Goal: Task Accomplishment & Management: Complete application form

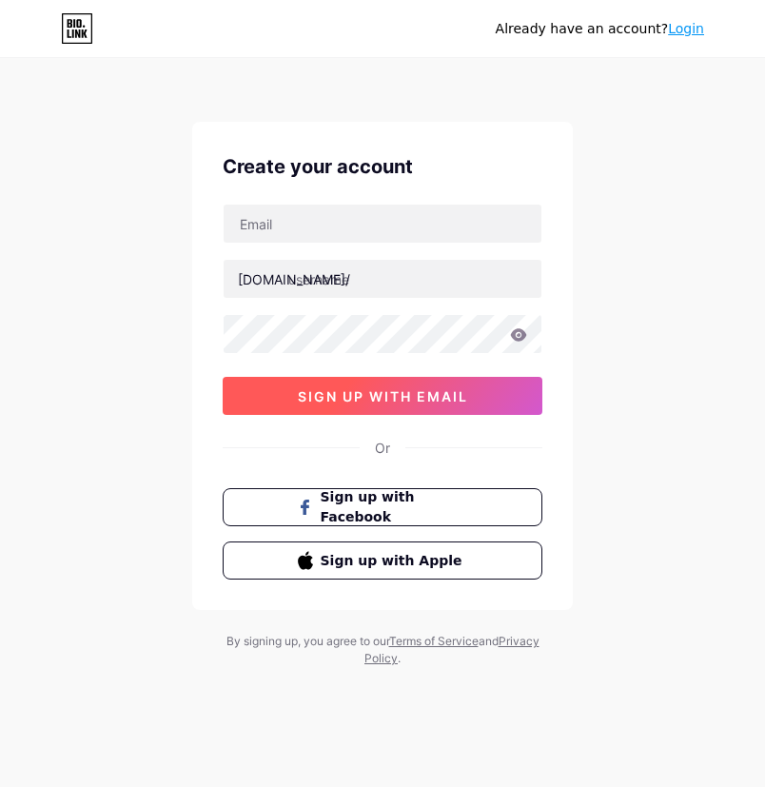
click at [466, 397] on span "sign up with email" at bounding box center [383, 396] width 170 height 16
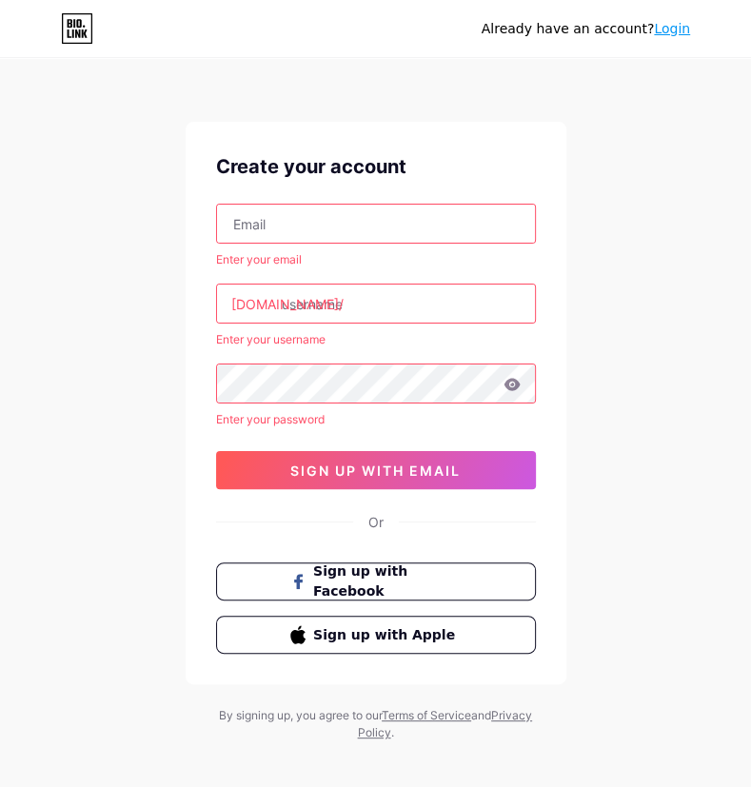
click at [365, 233] on input "text" at bounding box center [376, 224] width 318 height 38
type input "ayu2668@gmail.com"
type input "anthony man shing yu"
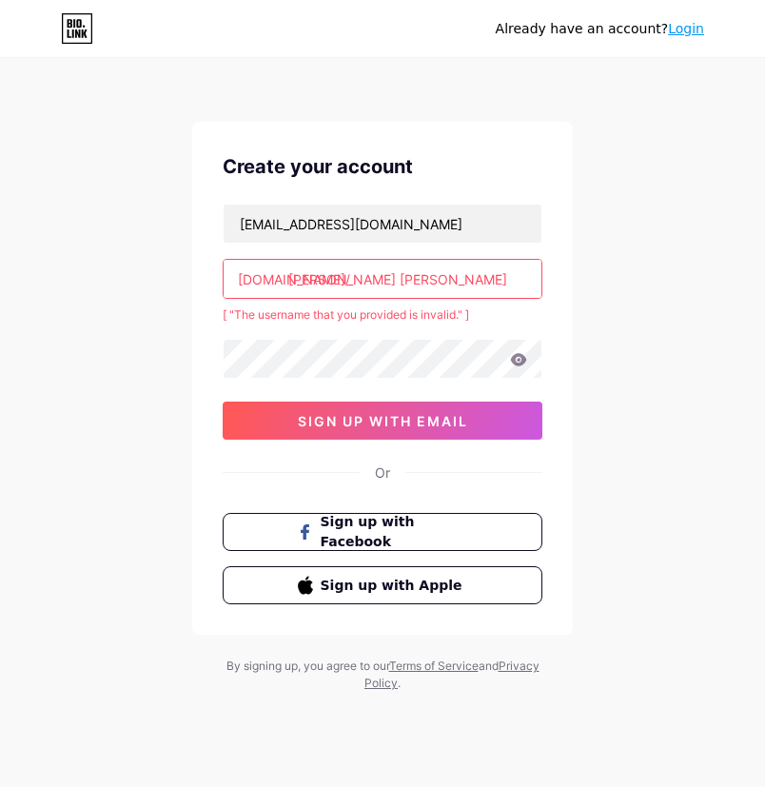
click at [440, 276] on input "anthony man shing yu" at bounding box center [383, 279] width 318 height 38
drag, startPoint x: 440, startPoint y: 281, endPoint x: 289, endPoint y: 285, distance: 150.4
click at [289, 285] on input "anthony man shing yu" at bounding box center [383, 279] width 318 height 38
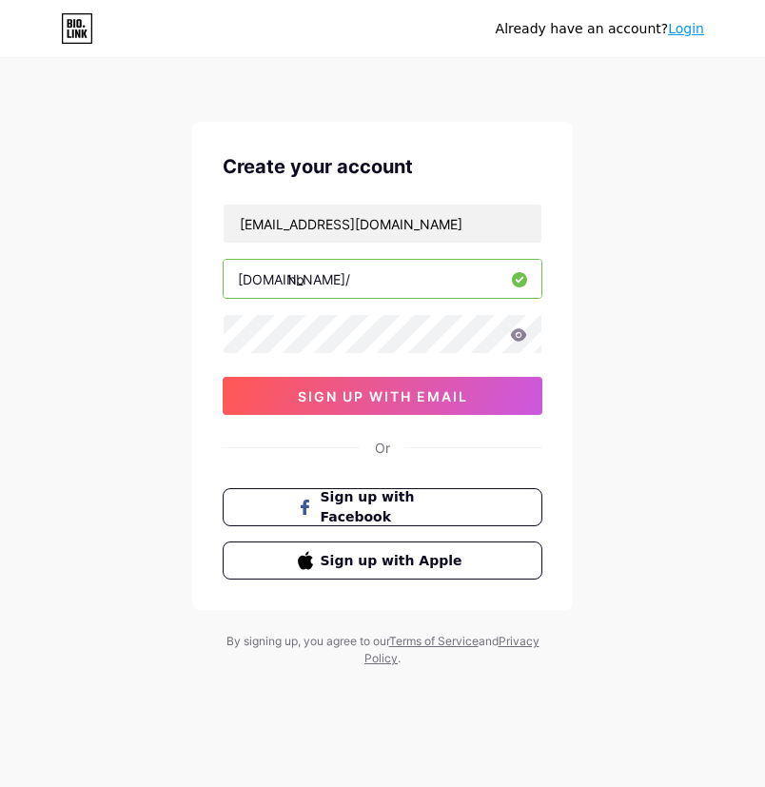
type input "h"
type input "hb2u2au"
click at [521, 331] on icon at bounding box center [519, 334] width 16 height 12
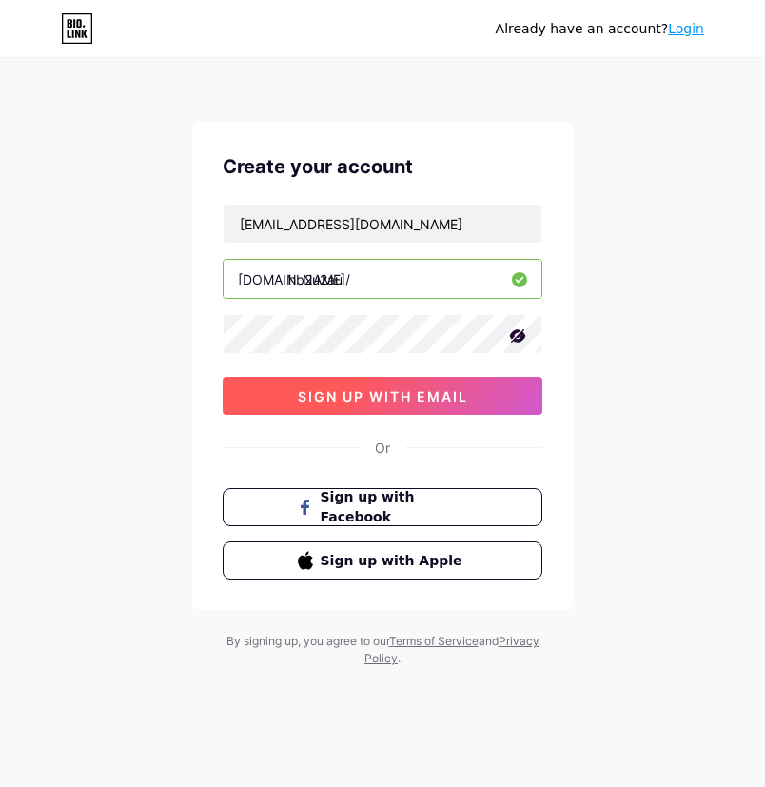
click at [417, 410] on button "sign up with email" at bounding box center [383, 396] width 320 height 38
click at [302, 383] on button "sign up with email" at bounding box center [383, 396] width 320 height 38
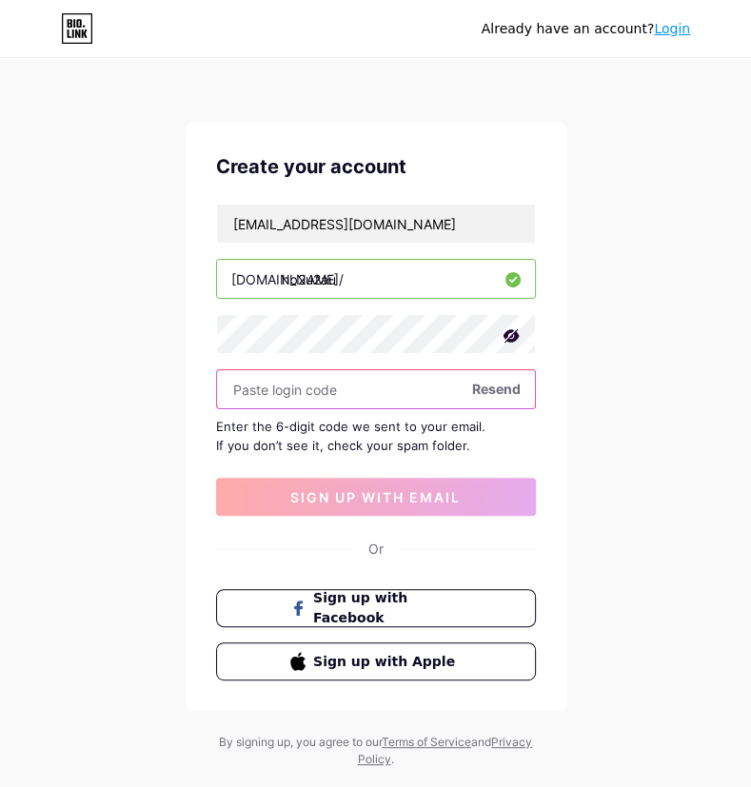
click at [317, 388] on input "text" at bounding box center [376, 389] width 318 height 38
paste input "163602"
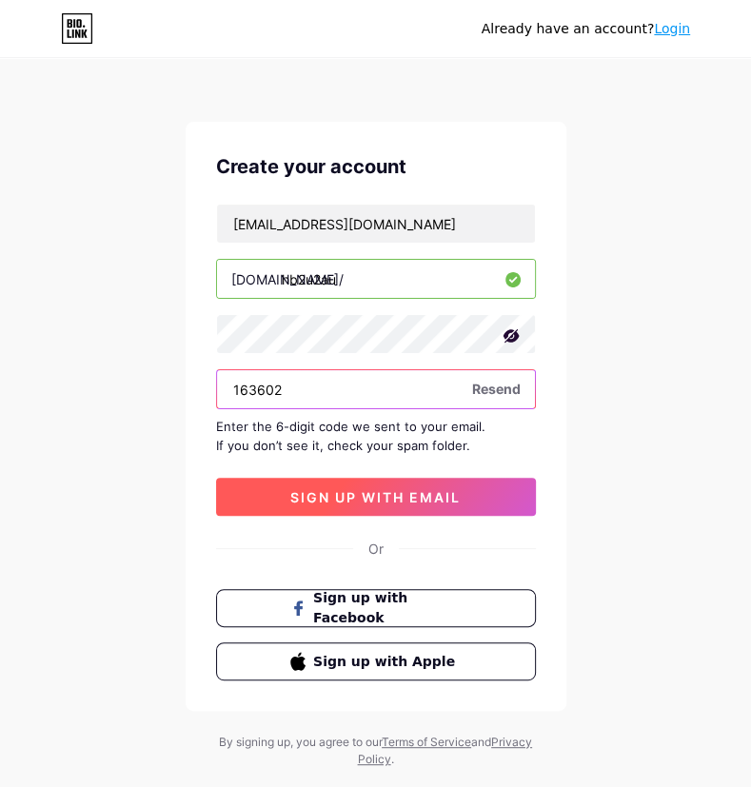
type input "163602"
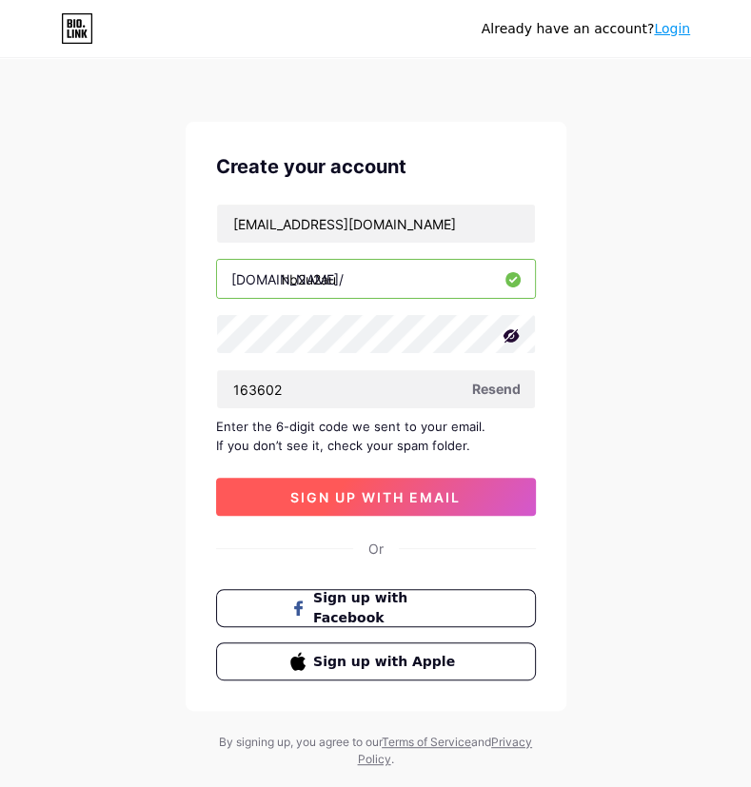
click at [358, 490] on span "sign up with email" at bounding box center [375, 497] width 170 height 16
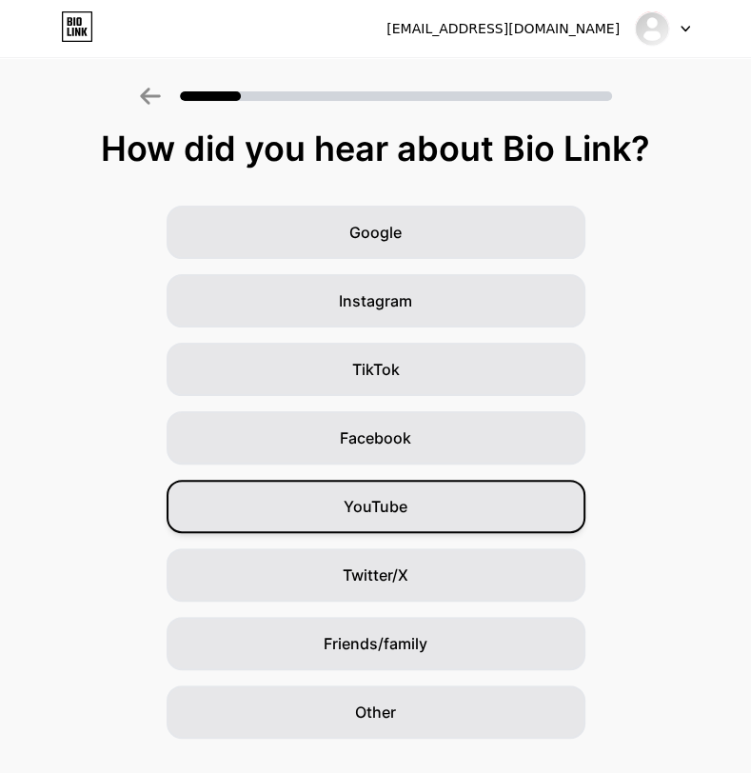
scroll to position [48, 0]
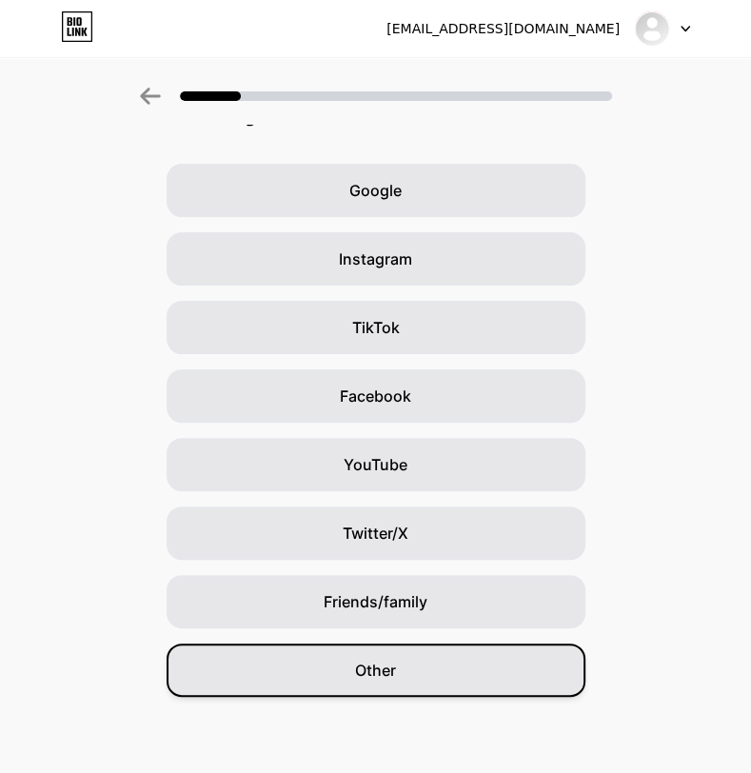
click at [413, 673] on div "Other" at bounding box center [376, 669] width 419 height 53
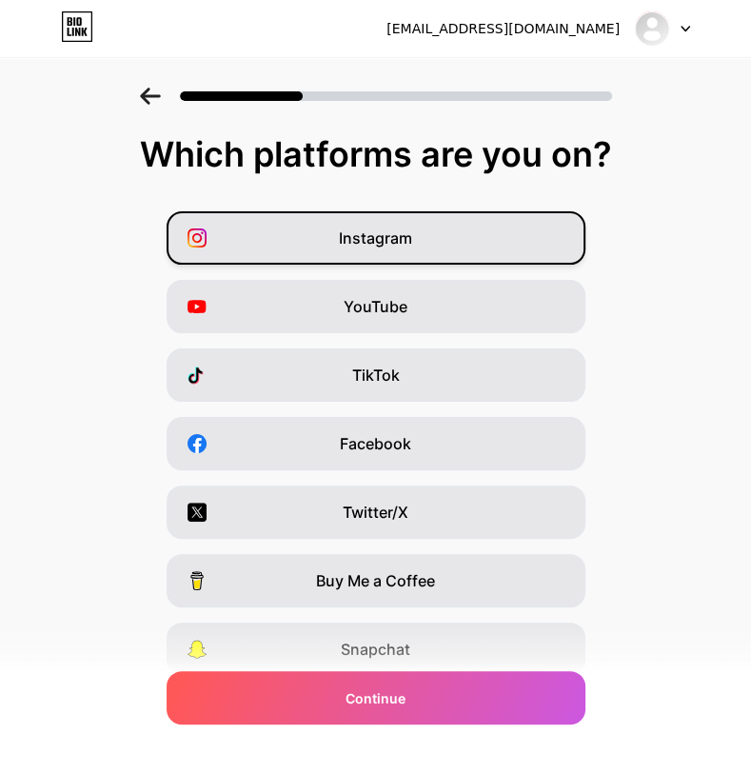
click at [514, 245] on div "Instagram" at bounding box center [376, 237] width 419 height 53
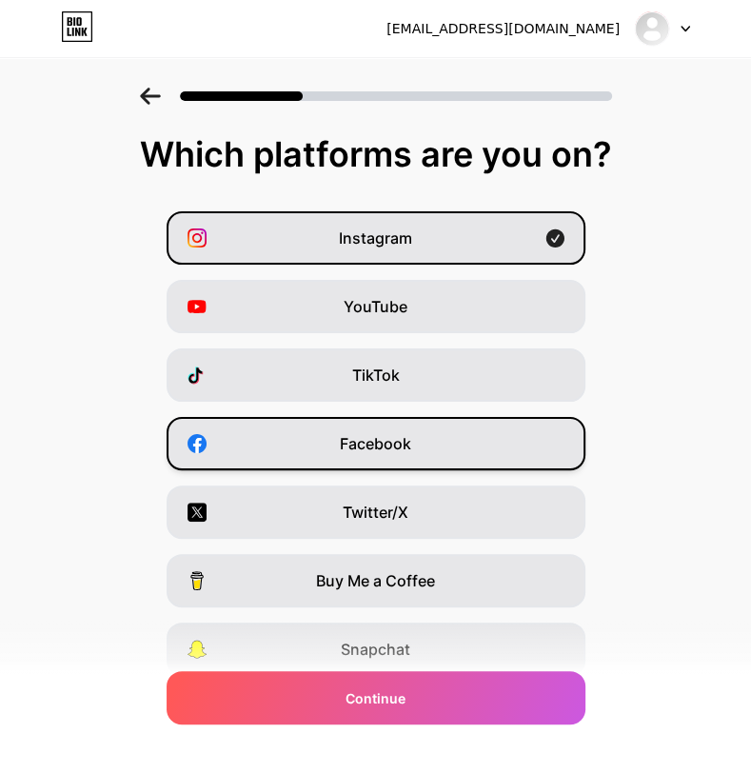
click at [560, 425] on div "Facebook" at bounding box center [376, 443] width 419 height 53
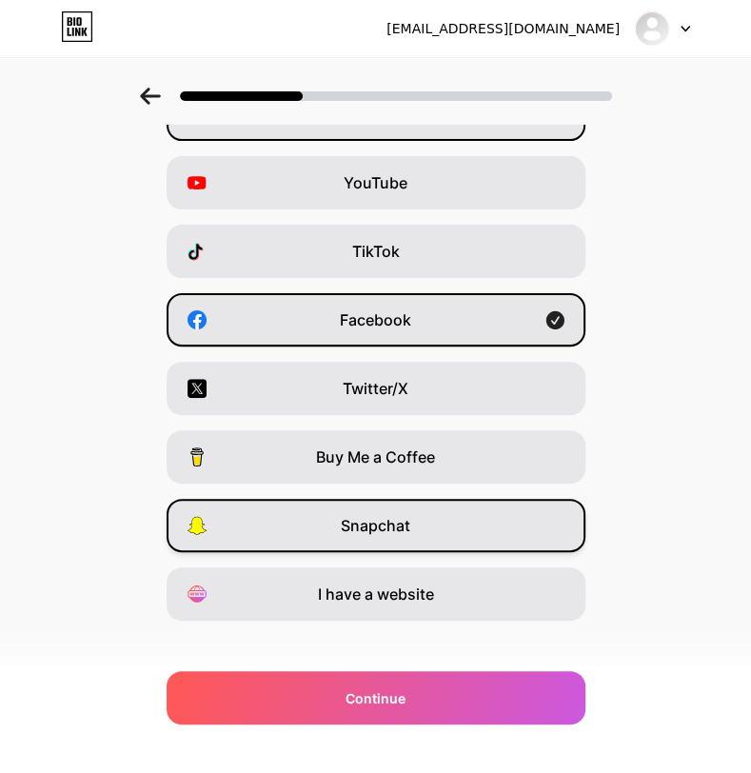
scroll to position [143, 0]
